Goal: Task Accomplishment & Management: Manage account settings

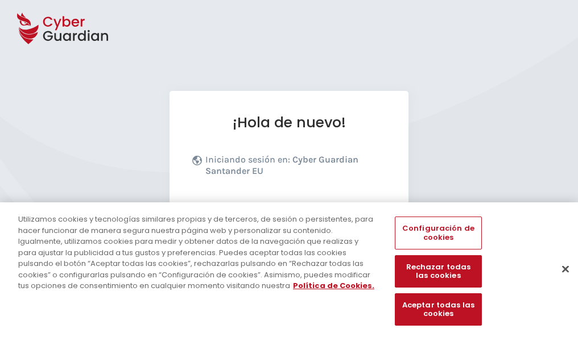
scroll to position [139, 0]
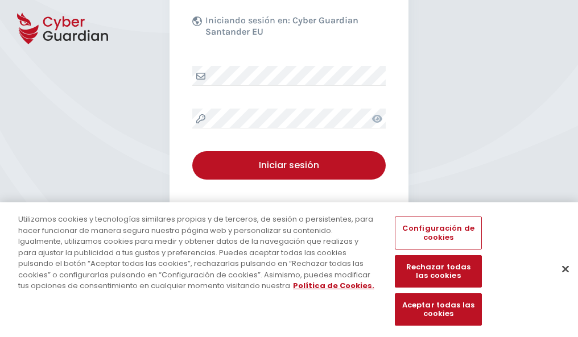
click at [560, 281] on button "Cerrar" at bounding box center [565, 269] width 25 height 25
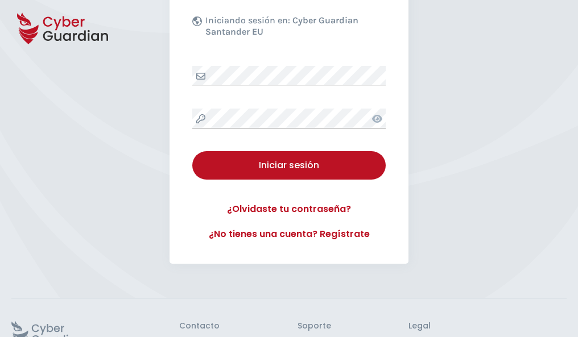
scroll to position [221, 0]
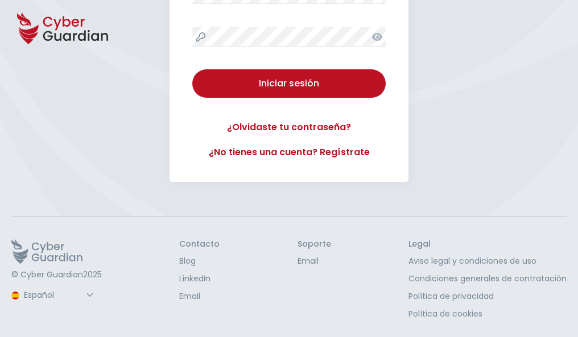
click at [192, 69] on button "Iniciar sesión" at bounding box center [288, 83] width 193 height 28
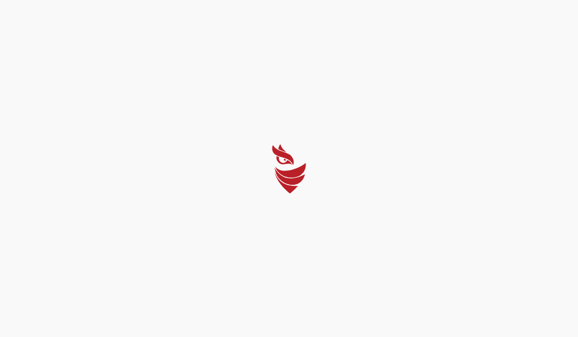
scroll to position [0, 0]
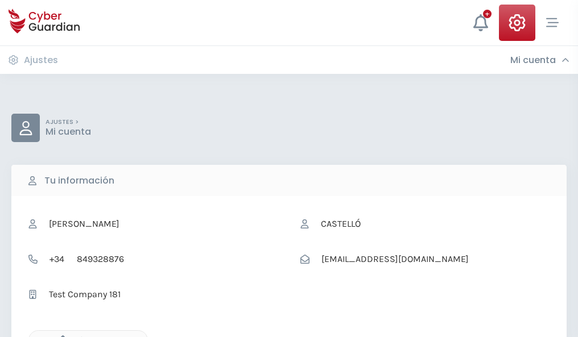
click at [60, 336] on icon "button" at bounding box center [60, 341] width 10 height 10
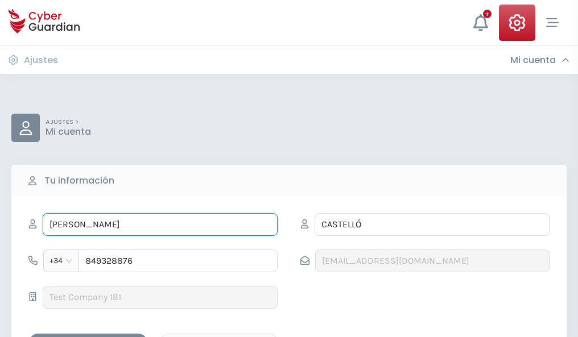
click at [160, 225] on input "EMMA" at bounding box center [160, 224] width 235 height 23
type input "E"
type input "Diana"
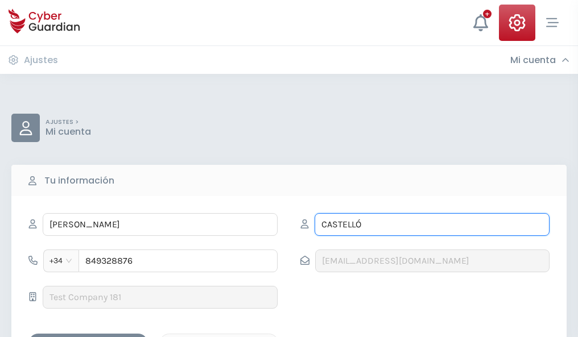
click at [432, 225] on input "CASTELLÓ" at bounding box center [432, 224] width 235 height 23
type input "C"
type input "Bosch"
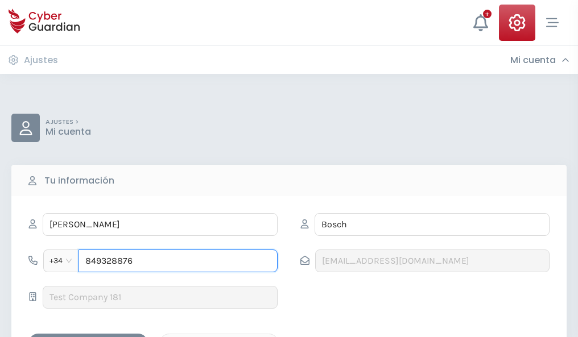
click at [178, 261] on input "849328876" at bounding box center [177, 261] width 199 height 23
type input "8"
type input "807485005"
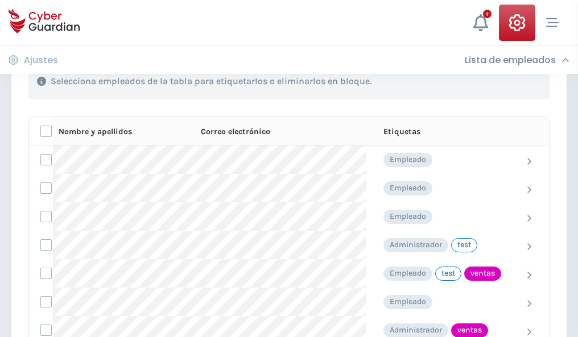
scroll to position [515, 0]
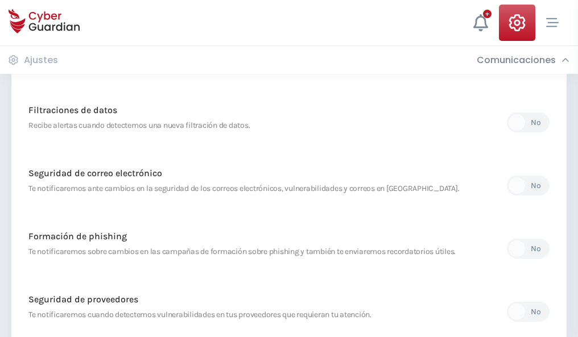
scroll to position [599, 0]
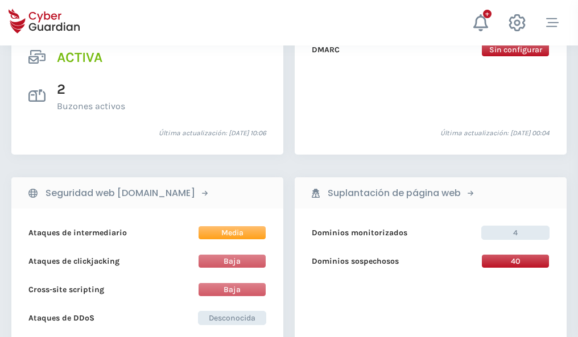
scroll to position [1156, 0]
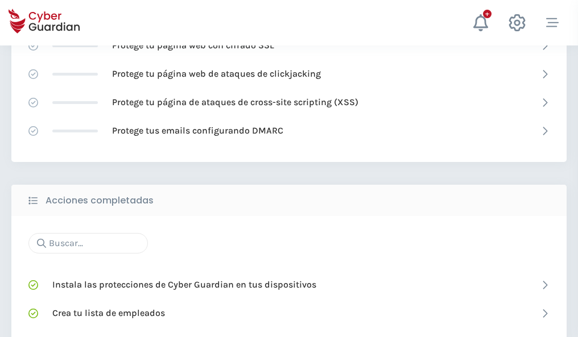
scroll to position [758, 0]
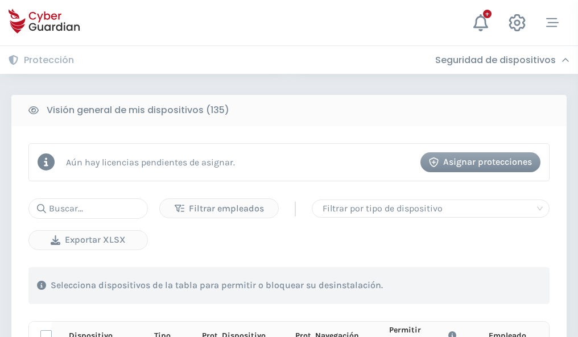
scroll to position [1005, 0]
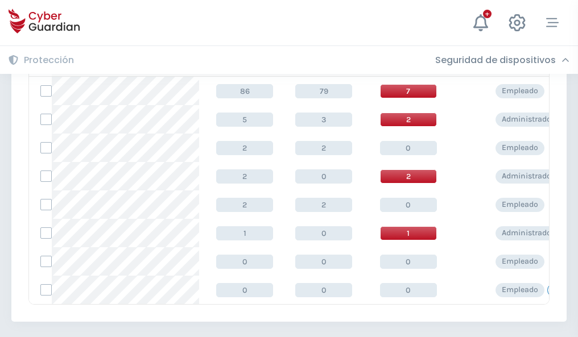
scroll to position [528, 0]
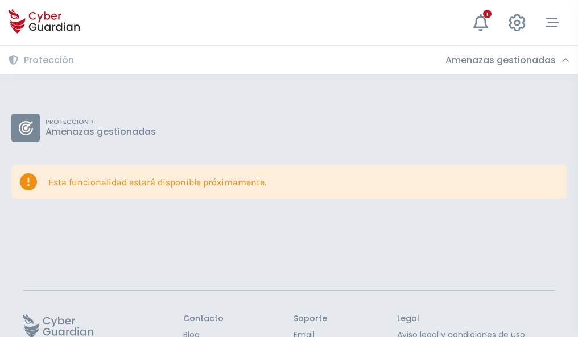
scroll to position [74, 0]
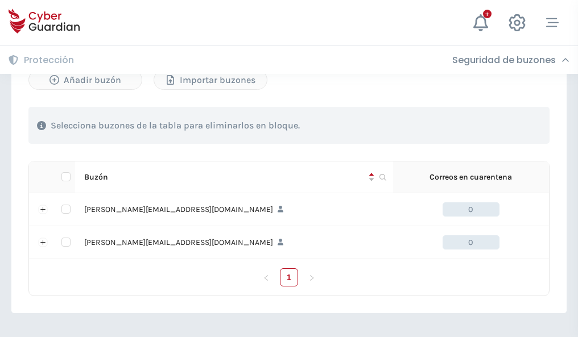
scroll to position [494, 0]
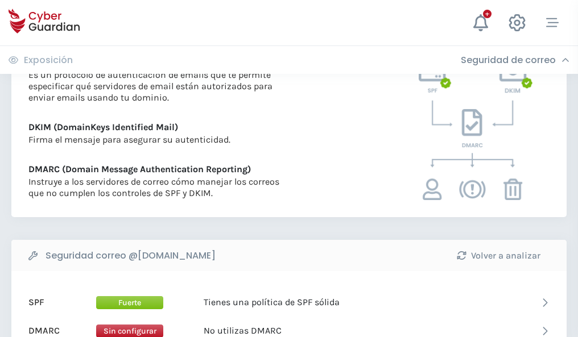
scroll to position [614, 0]
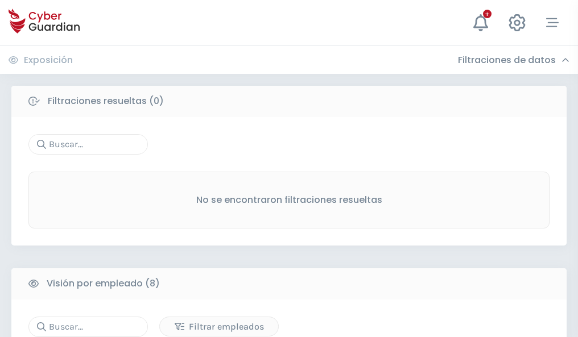
scroll to position [969, 0]
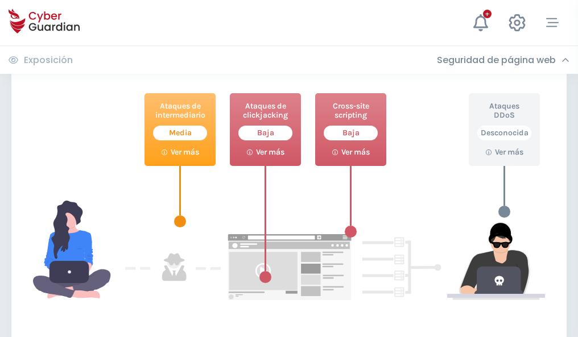
scroll to position [619, 0]
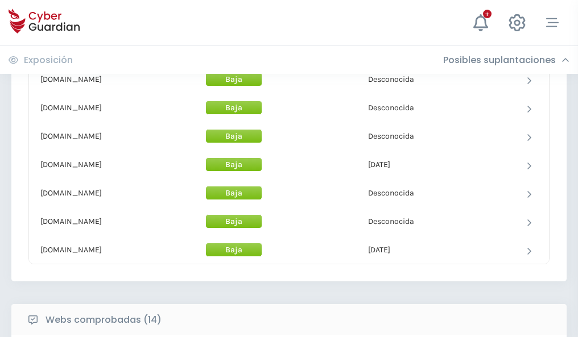
scroll to position [1109, 0]
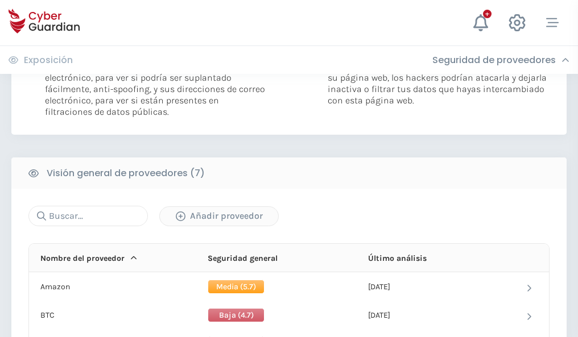
scroll to position [762, 0]
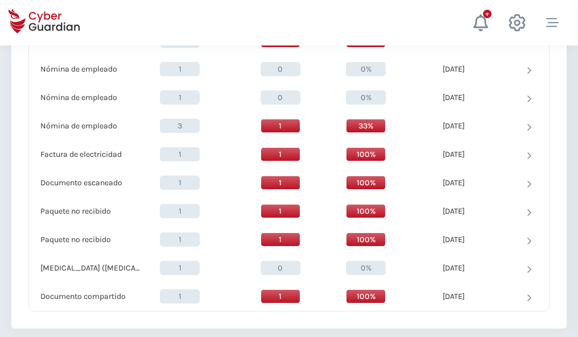
scroll to position [1179, 0]
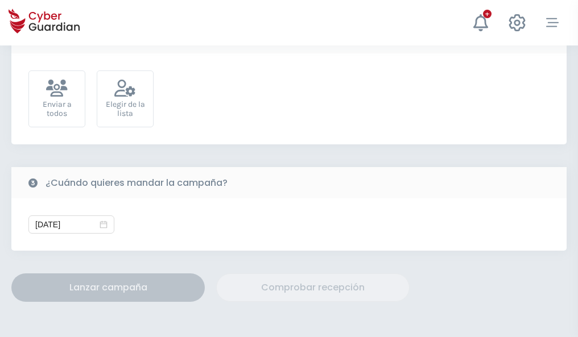
scroll to position [416, 0]
